Goal: Task Accomplishment & Management: Complete application form

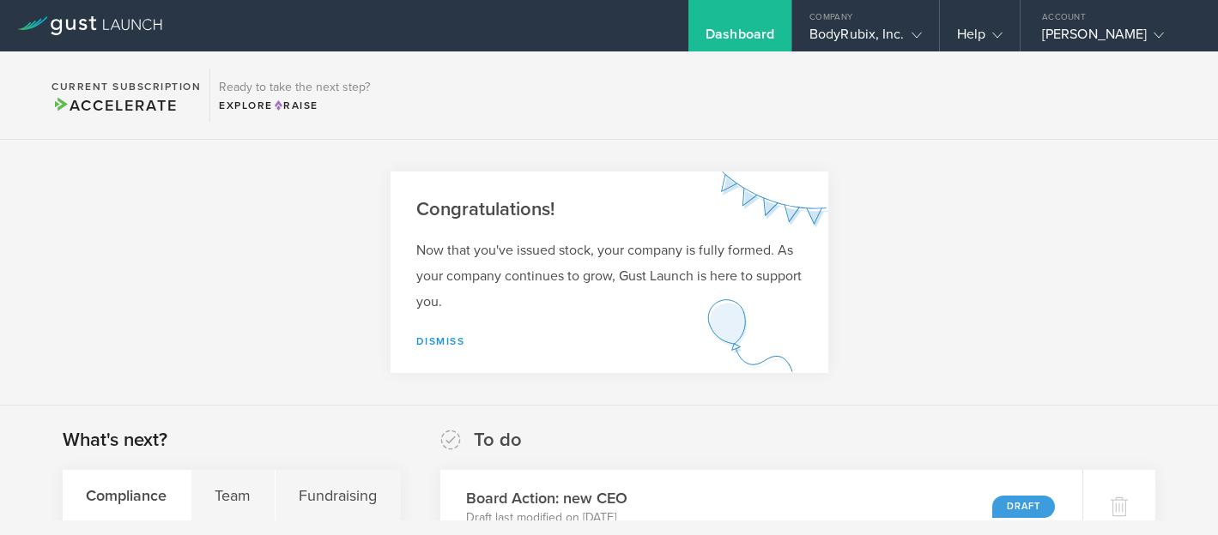
click at [443, 340] on link "Dismiss" at bounding box center [440, 341] width 49 height 12
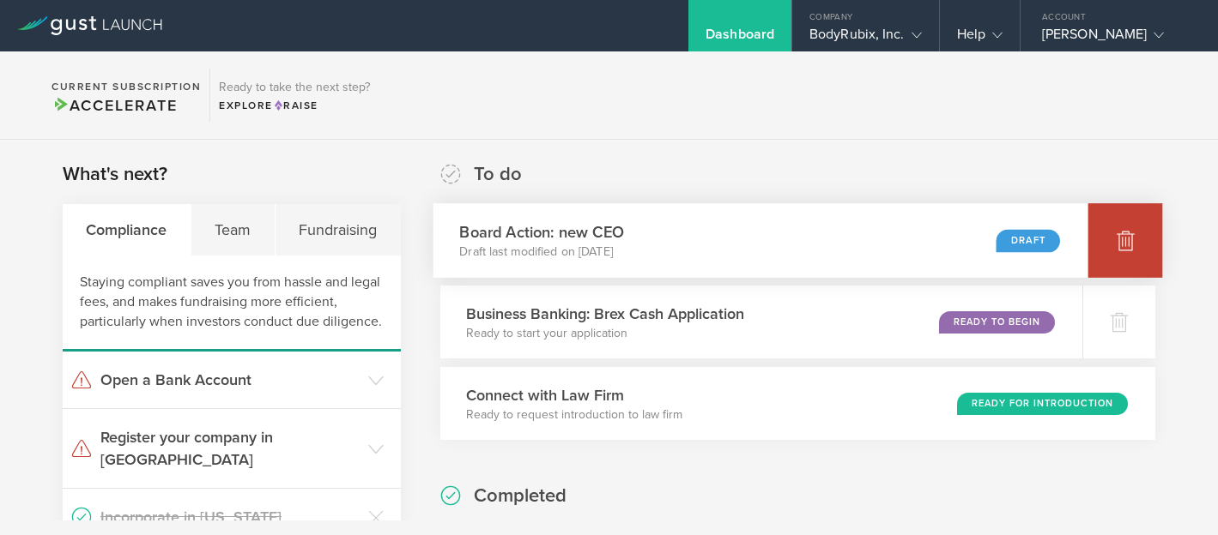
click at [1117, 241] on icon at bounding box center [1125, 241] width 18 height 16
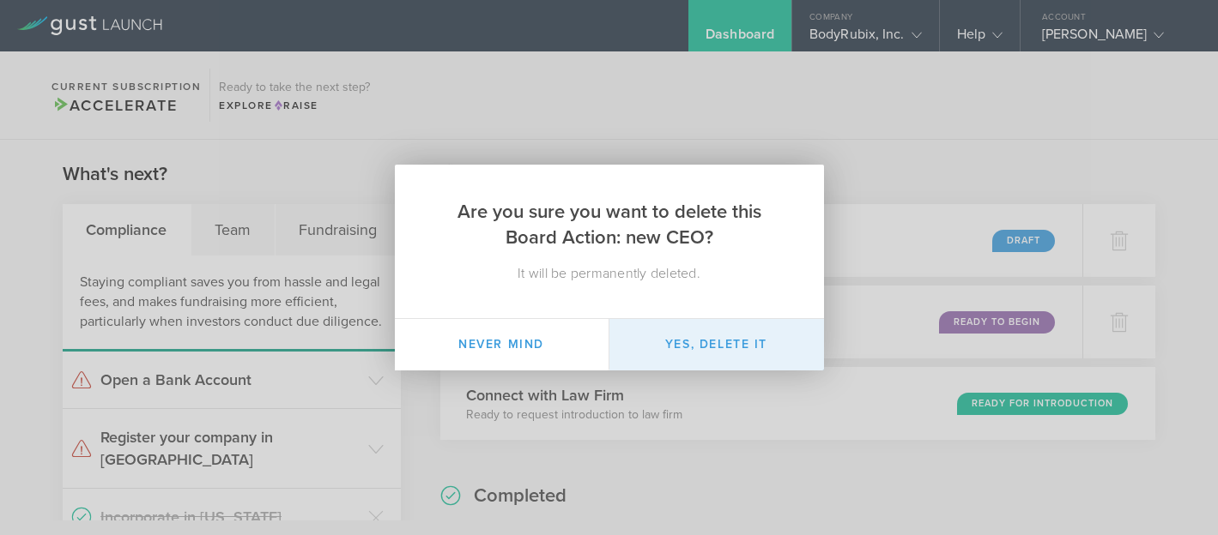
click at [732, 357] on button "Yes, delete it" at bounding box center [716, 344] width 215 height 51
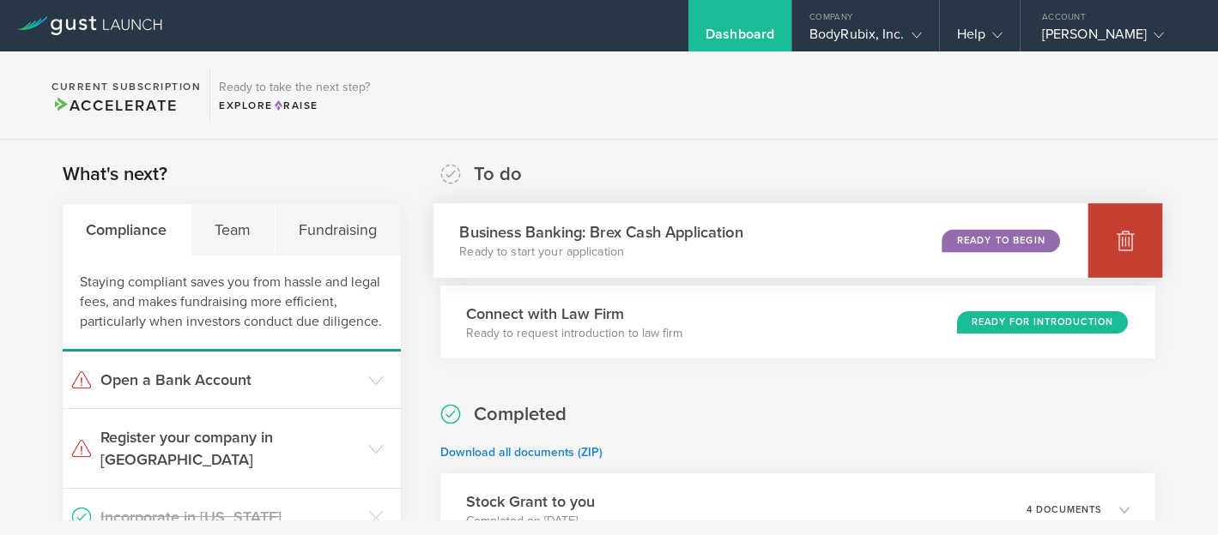
click at [1088, 234] on div at bounding box center [1125, 240] width 75 height 75
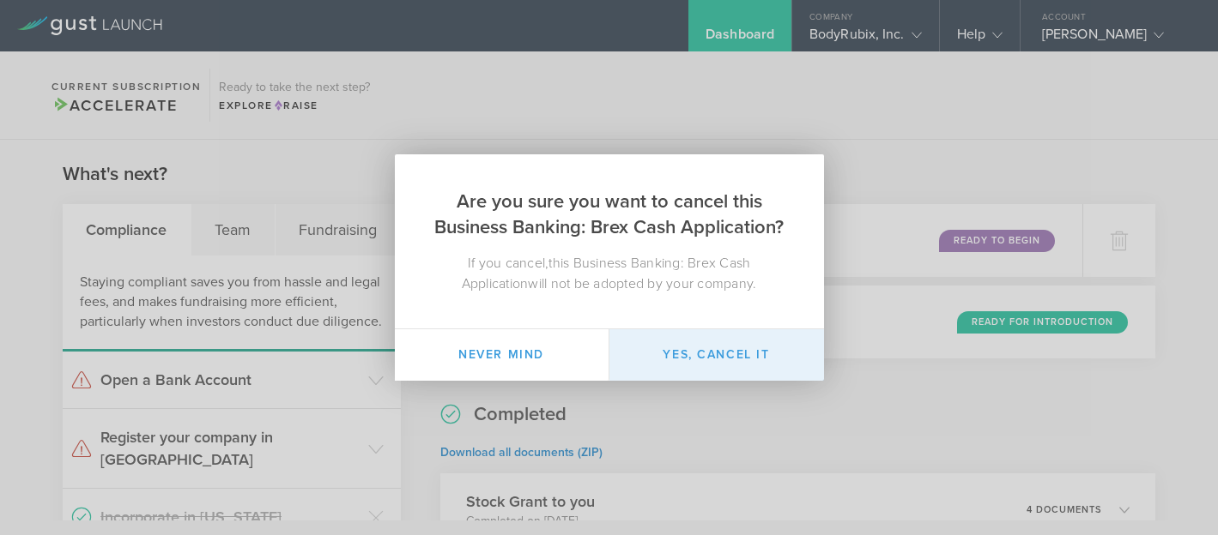
click at [720, 368] on button "Yes, cancel it" at bounding box center [716, 354] width 215 height 51
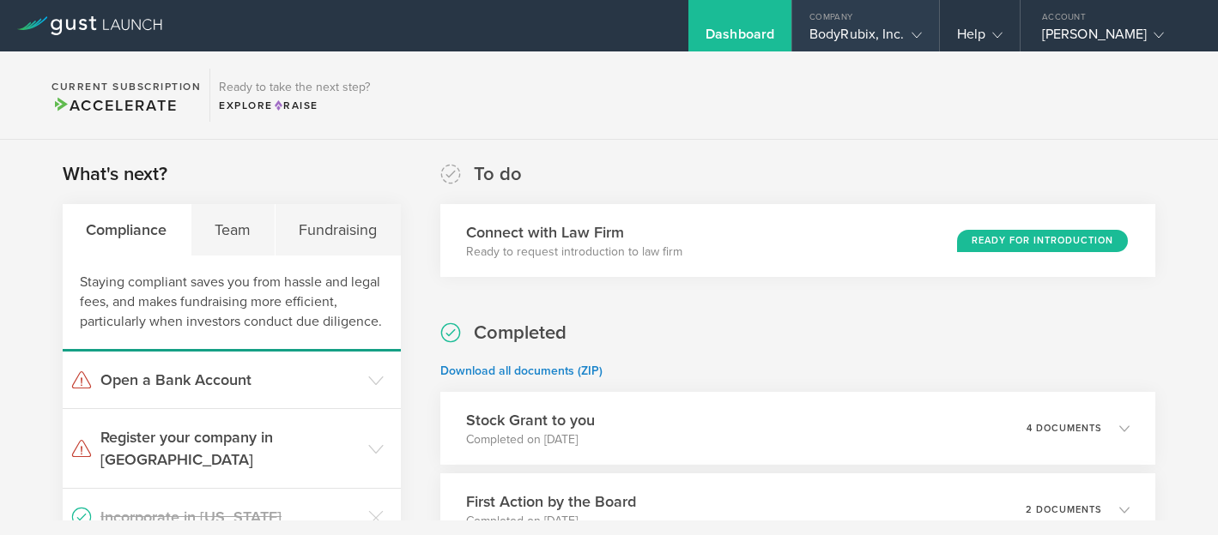
click at [819, 23] on div "Company" at bounding box center [865, 13] width 147 height 26
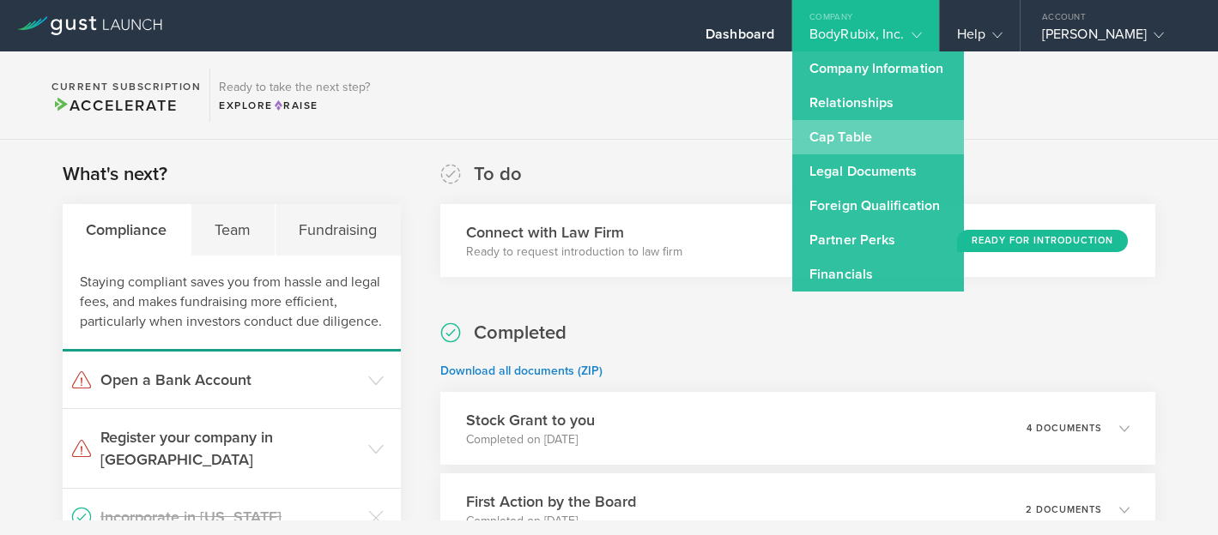
click at [841, 136] on link "Cap Table" at bounding box center [878, 137] width 172 height 34
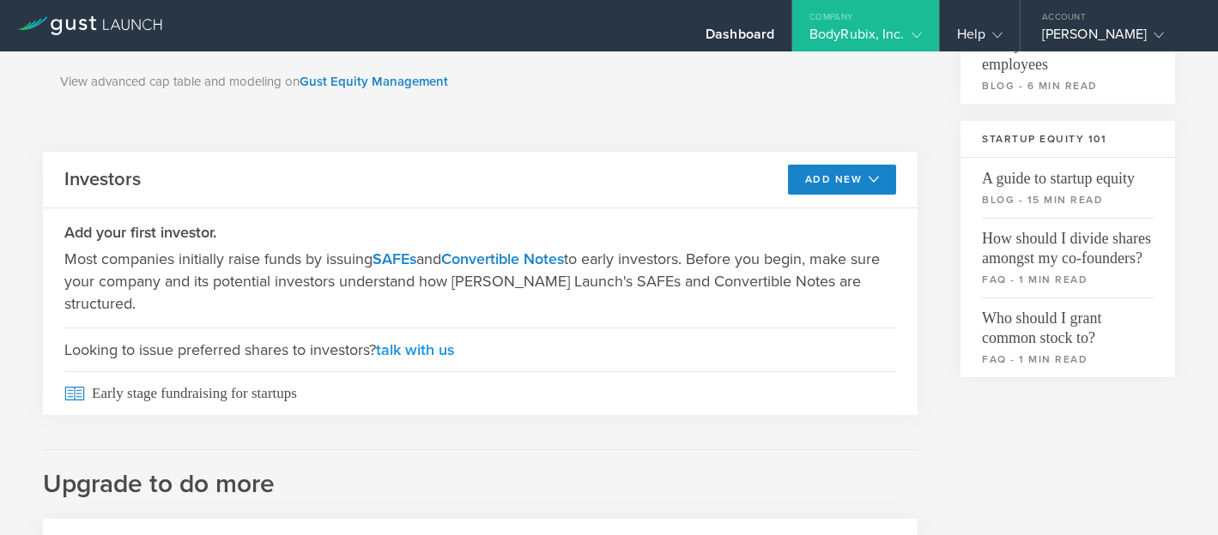
scroll to position [511, 0]
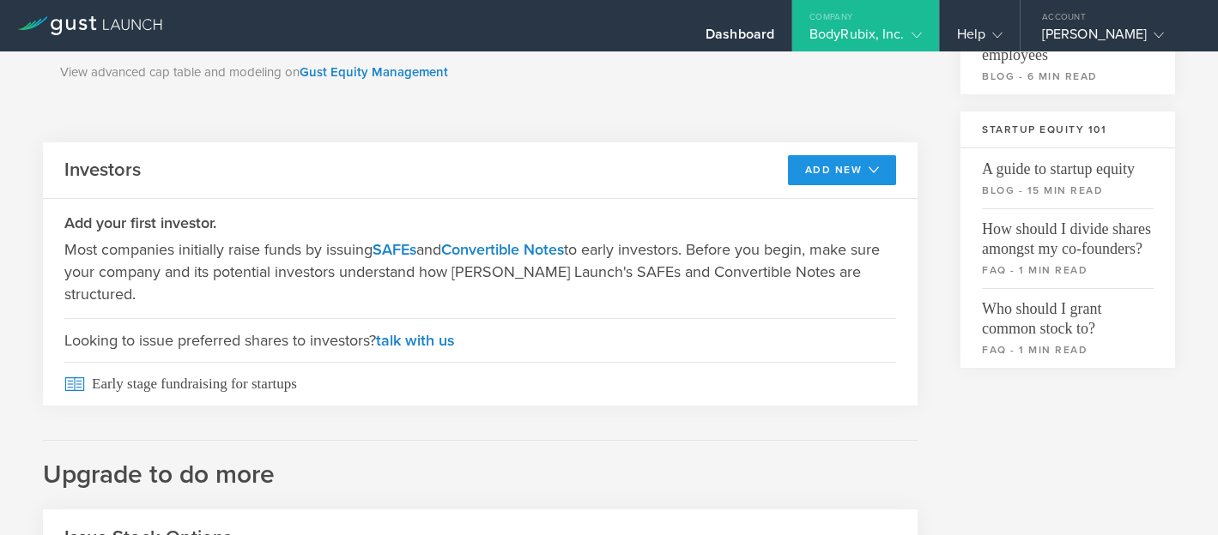
click at [837, 166] on button "Add New" at bounding box center [842, 170] width 109 height 30
click at [809, 208] on li "SAFE" at bounding box center [827, 208] width 124 height 33
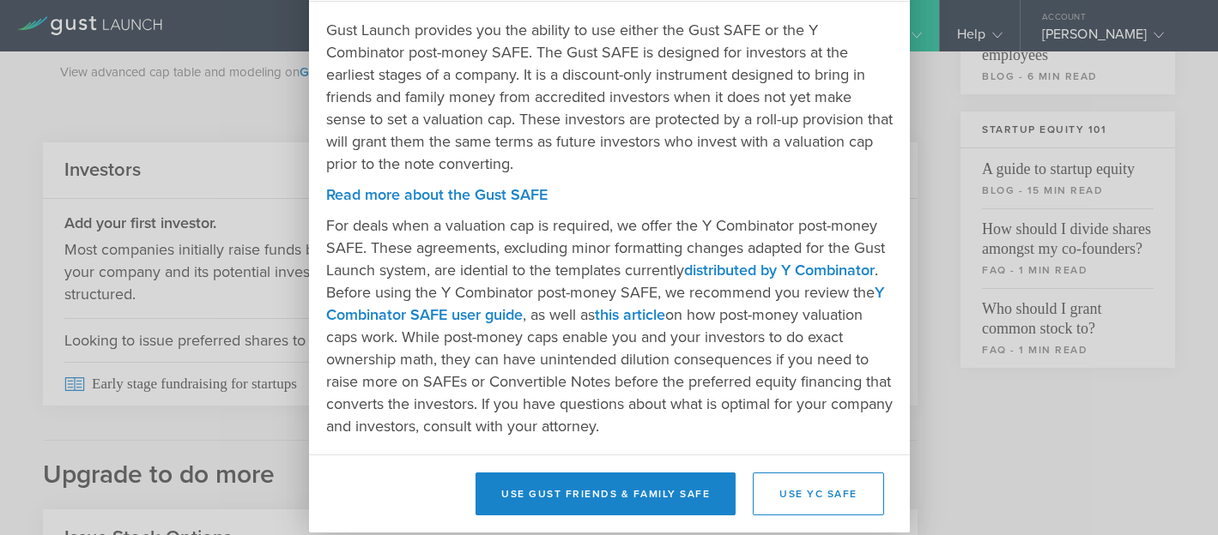
scroll to position [99, 0]
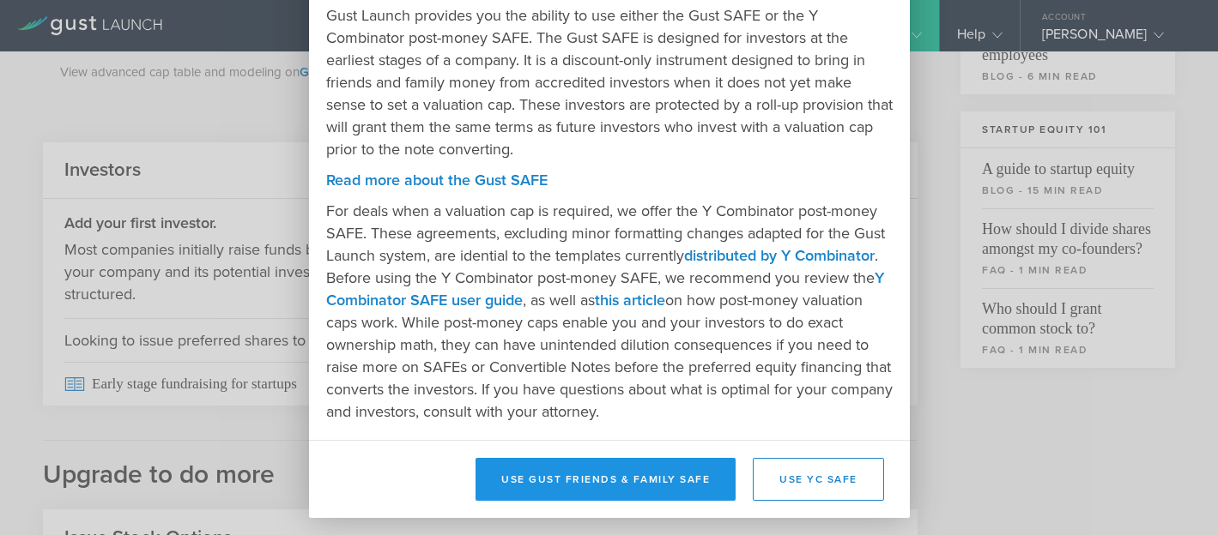
click at [579, 484] on button "Use Gust Friends & Family SAFE" at bounding box center [605, 479] width 260 height 43
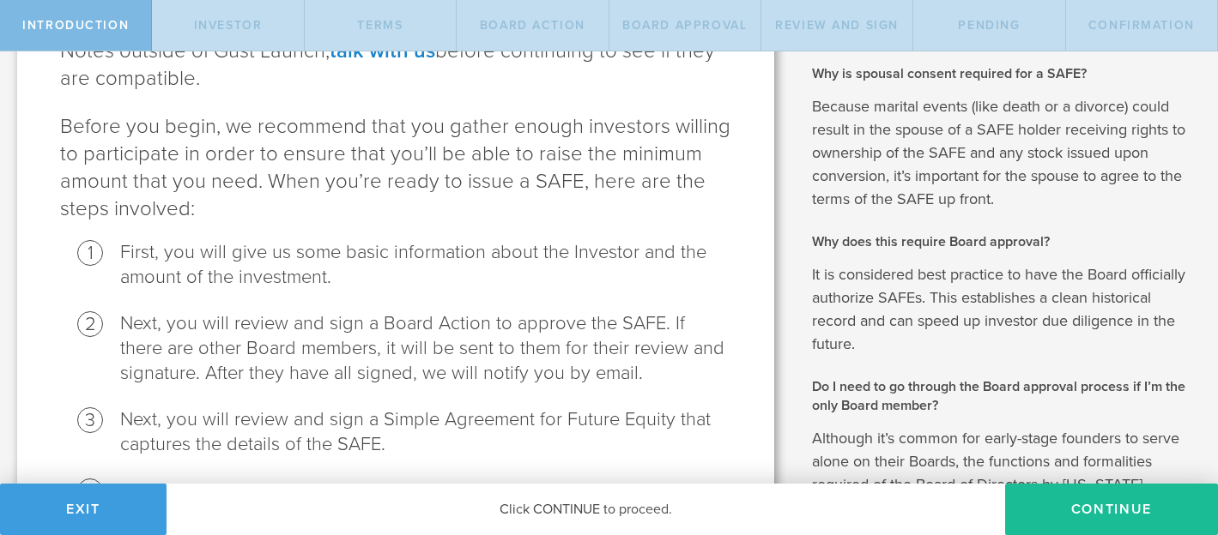
scroll to position [304, 0]
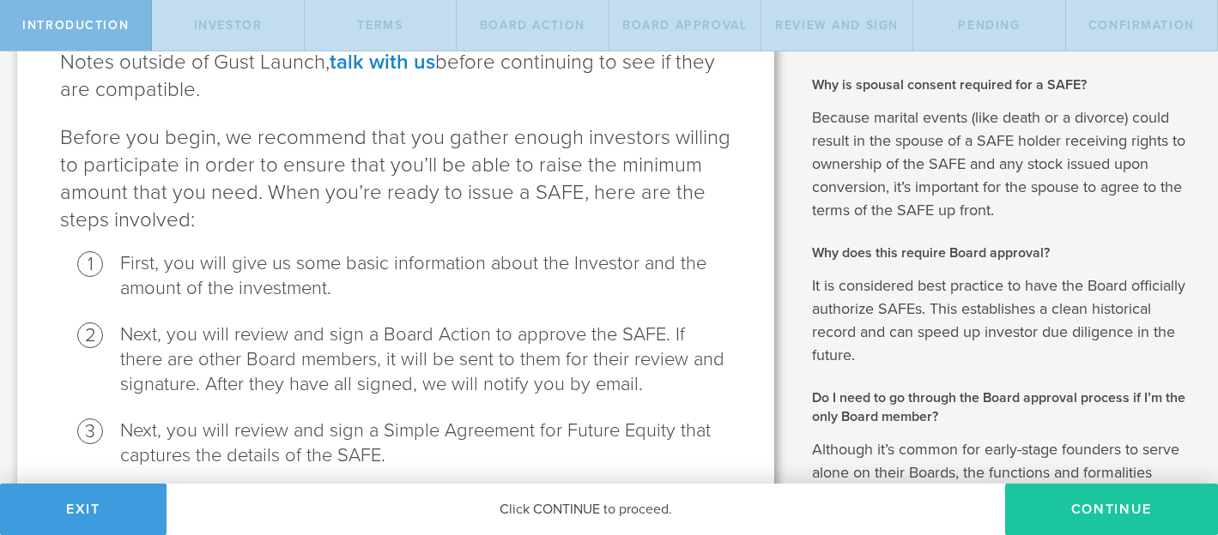
click at [1083, 494] on button "Continue" at bounding box center [1111, 509] width 213 height 51
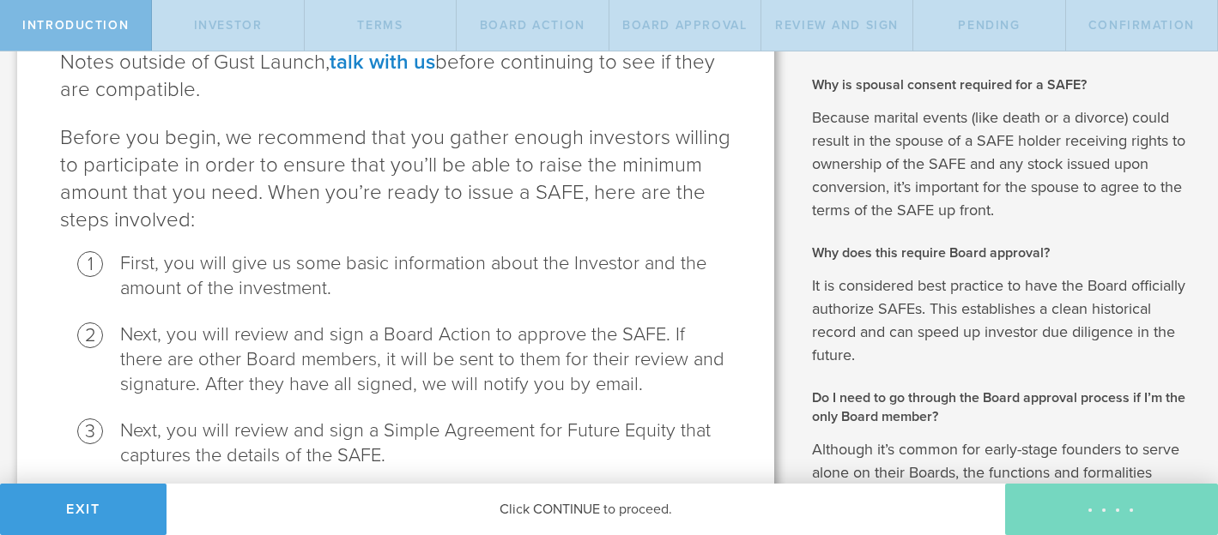
scroll to position [0, 0]
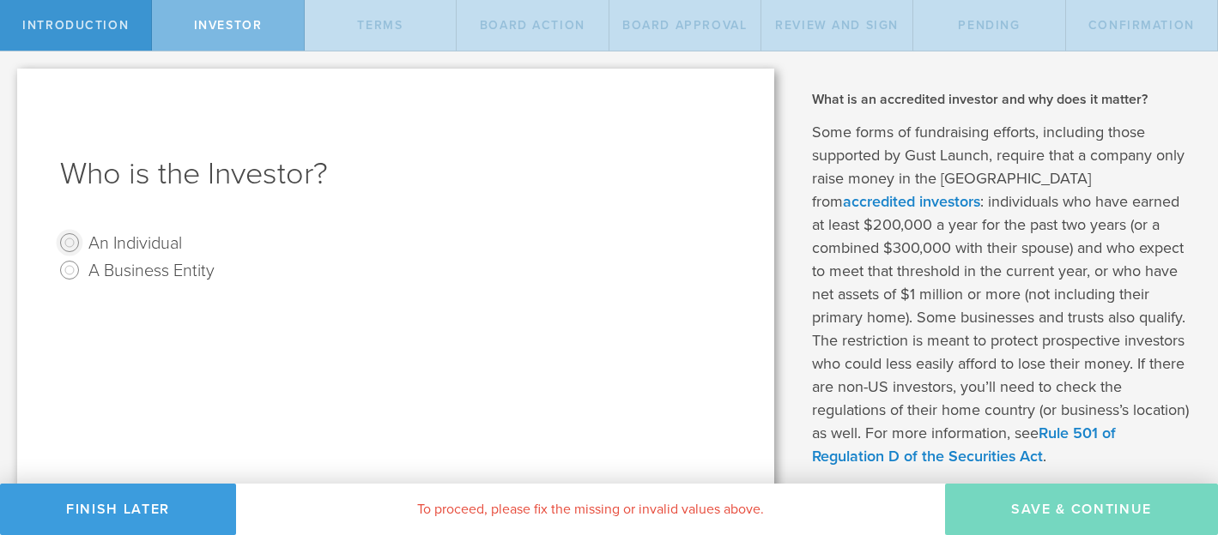
click at [72, 242] on input "An Individual" at bounding box center [69, 242] width 27 height 27
radio input "true"
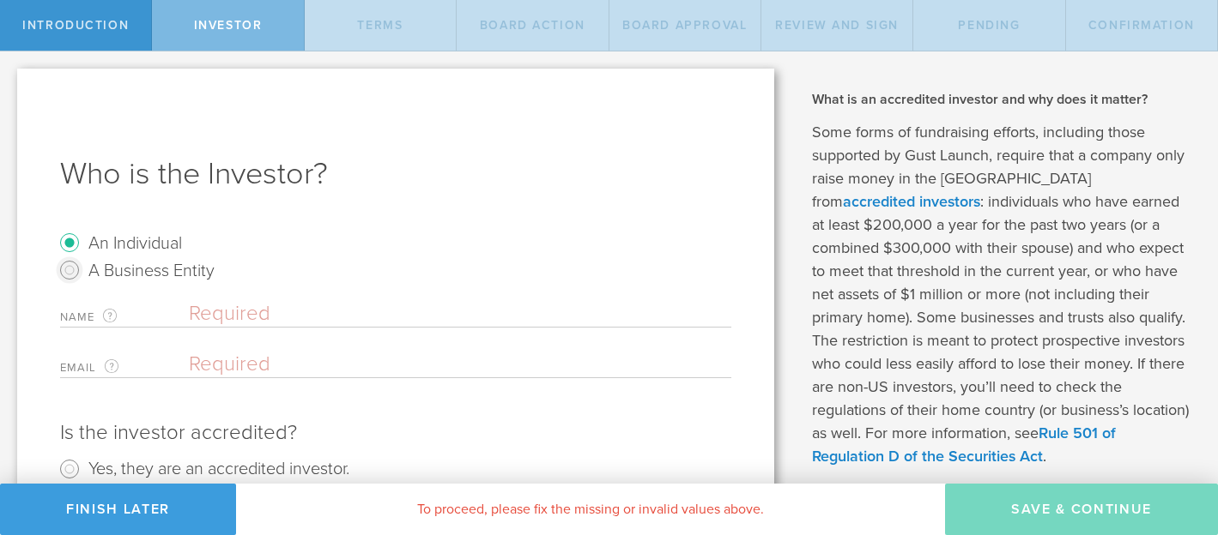
click at [73, 269] on input "A Business Entity" at bounding box center [69, 270] width 27 height 27
radio input "true"
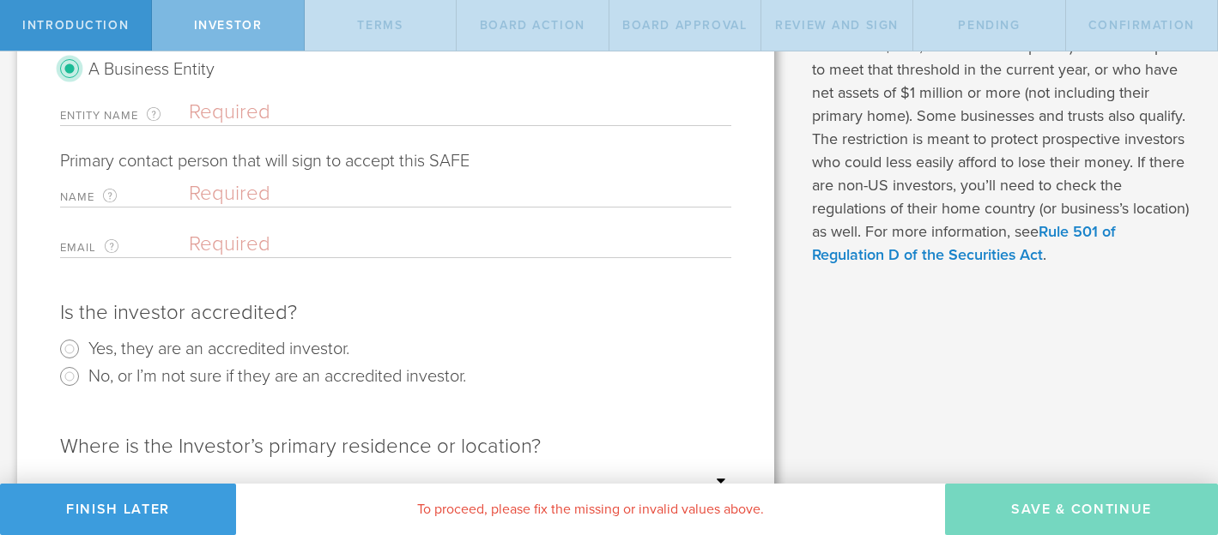
scroll to position [202, 0]
click at [69, 350] on input "Yes, they are an accredited investor." at bounding box center [69, 348] width 27 height 27
radio input "true"
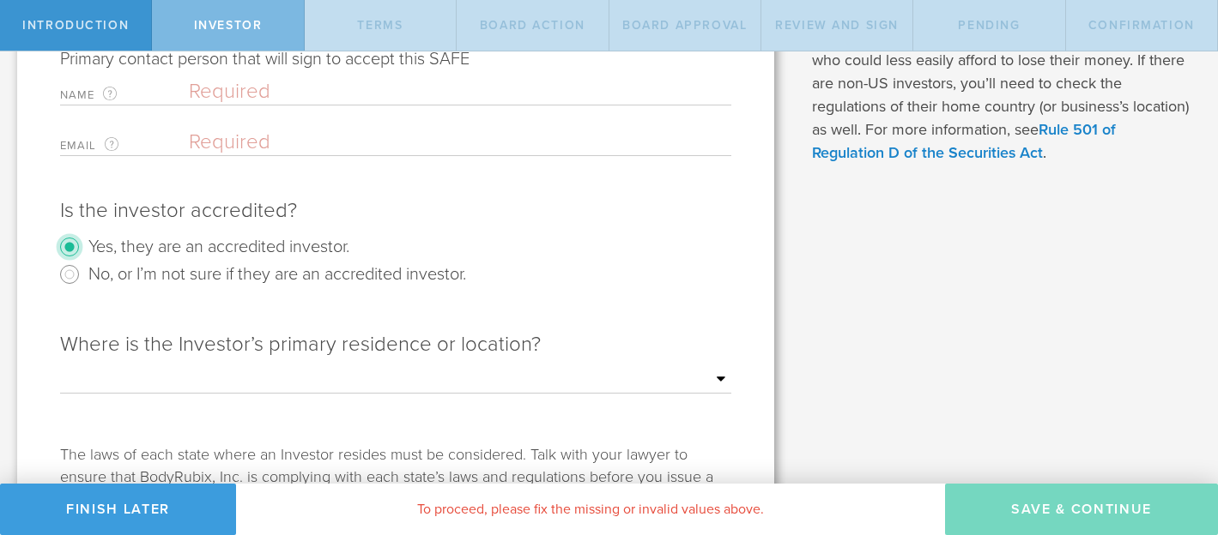
scroll to position [411, 0]
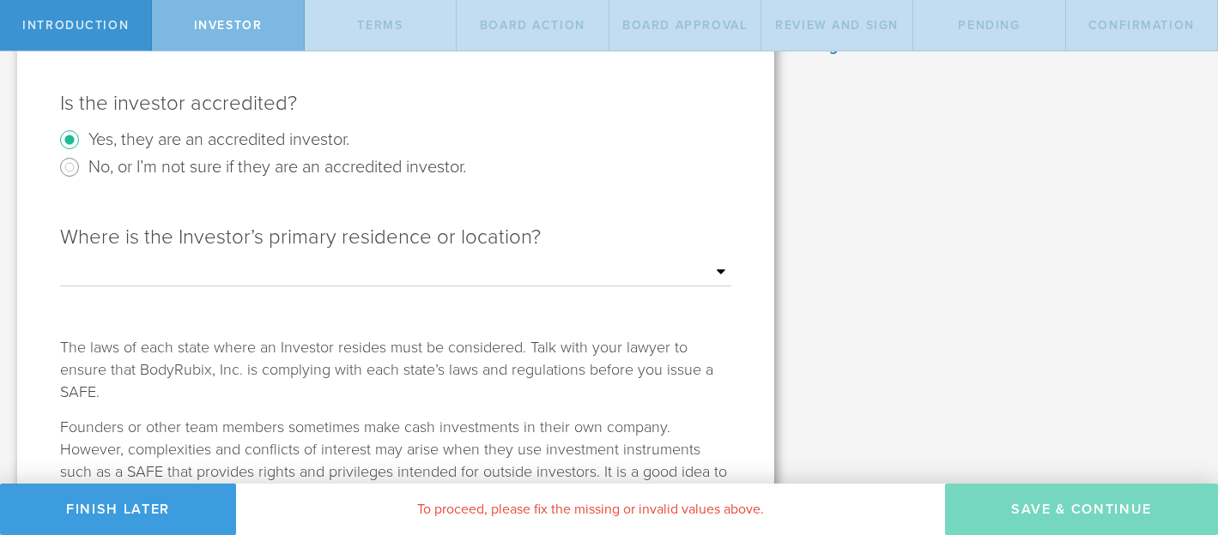
click at [155, 264] on select "Outside of the US Alabama Alaska Arizona Arkansas California Colorado Connectic…" at bounding box center [395, 273] width 671 height 26
select select "string:CA"
click at [60, 260] on select "Outside of the US Alabama Alaska Arizona Arkansas California Colorado Connectic…" at bounding box center [395, 273] width 671 height 26
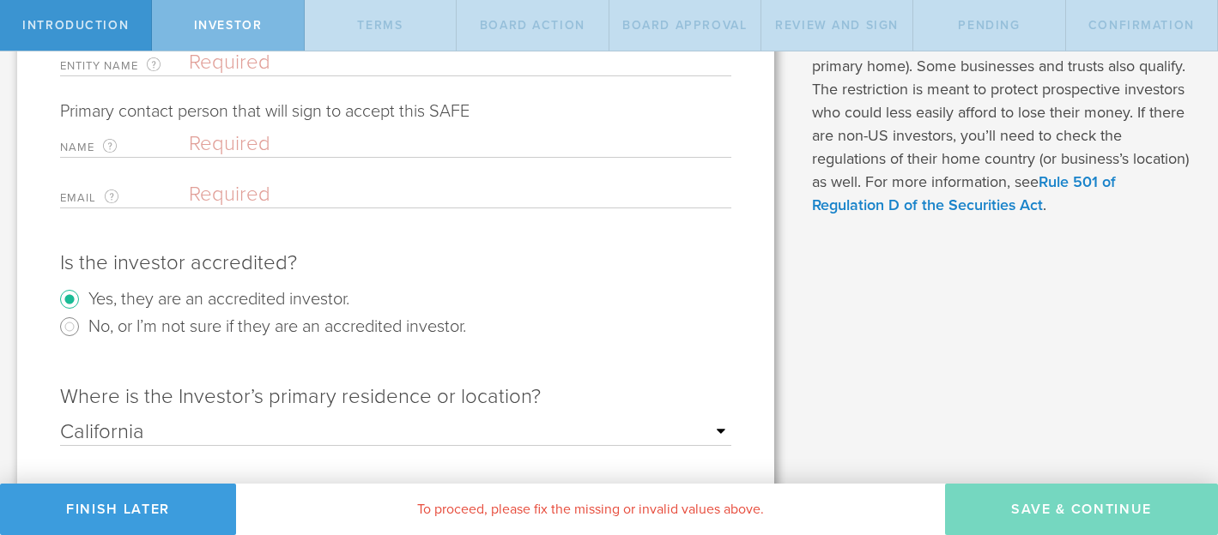
scroll to position [0, 0]
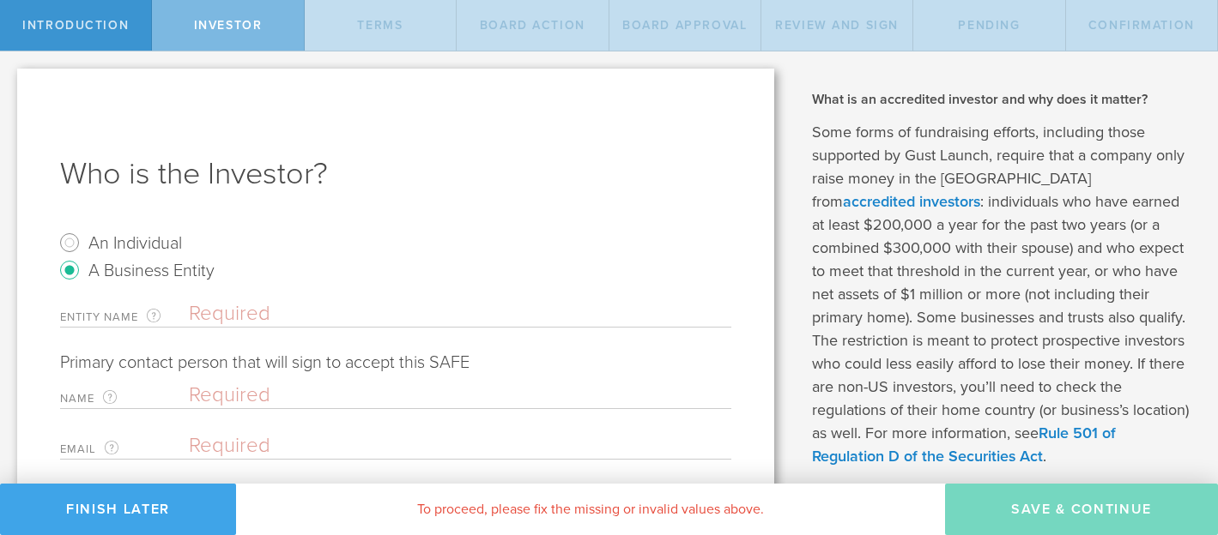
click at [147, 496] on button "Finish Later" at bounding box center [118, 509] width 236 height 51
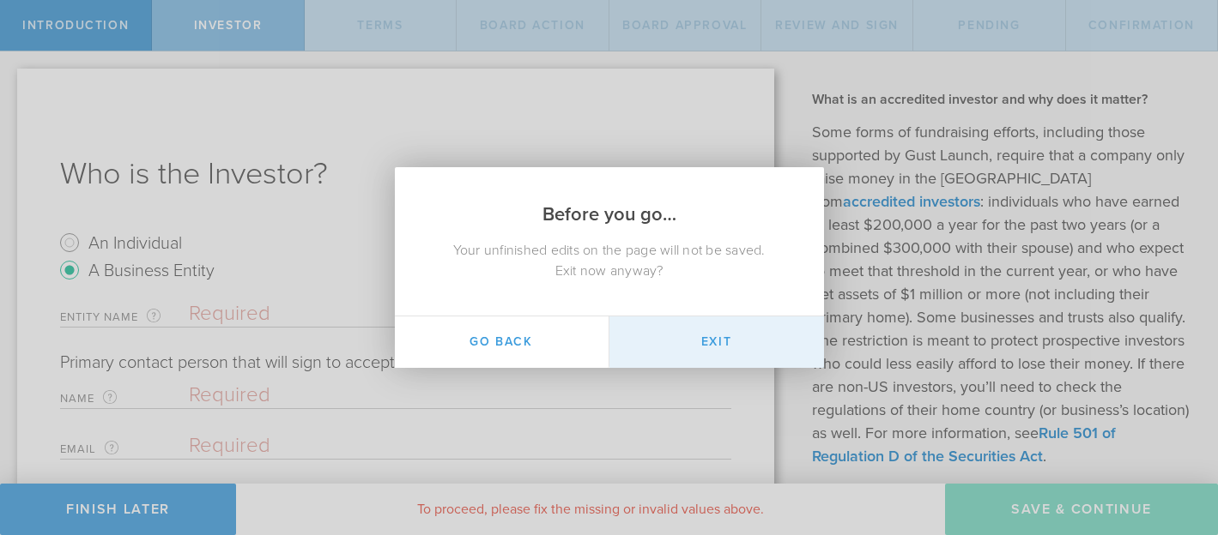
click at [668, 329] on button "Exit" at bounding box center [716, 342] width 215 height 51
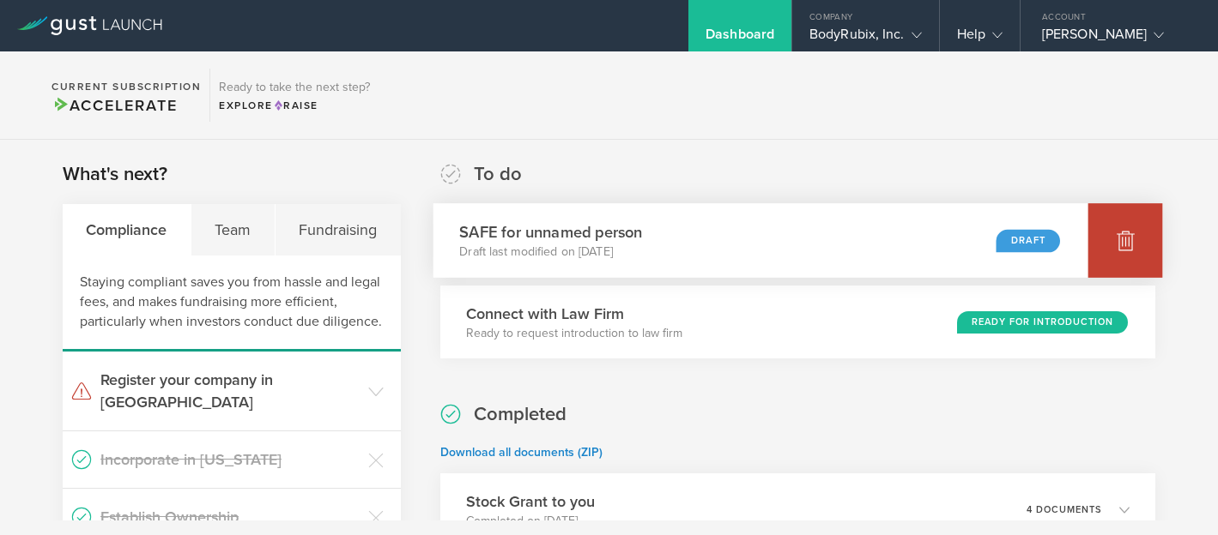
click at [1128, 235] on div at bounding box center [1125, 240] width 75 height 75
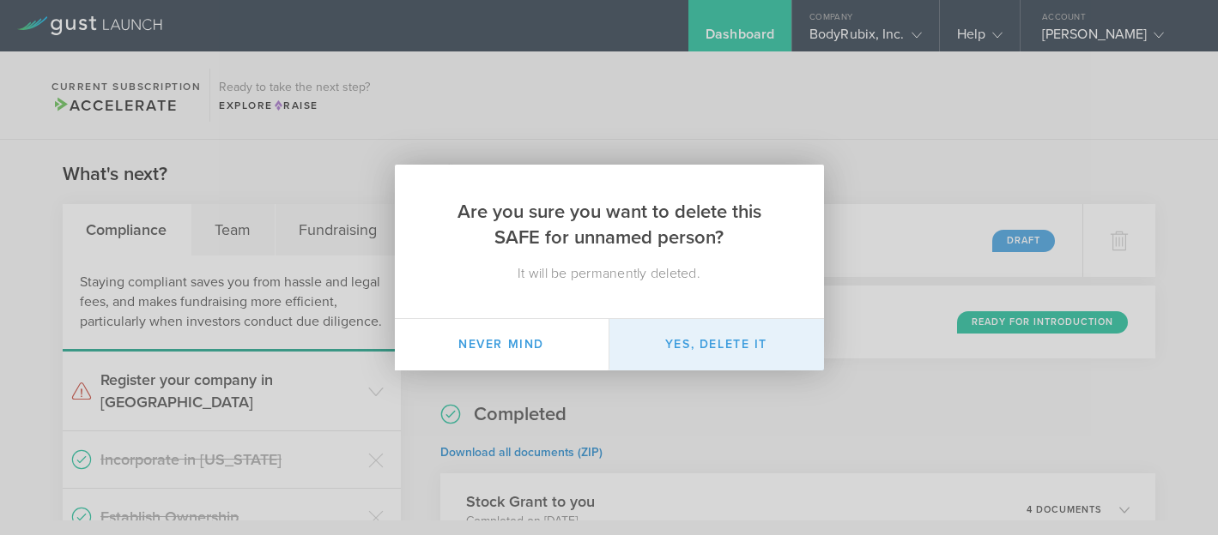
click at [702, 353] on button "Yes, delete it" at bounding box center [716, 344] width 215 height 51
